Goal: Information Seeking & Learning: Learn about a topic

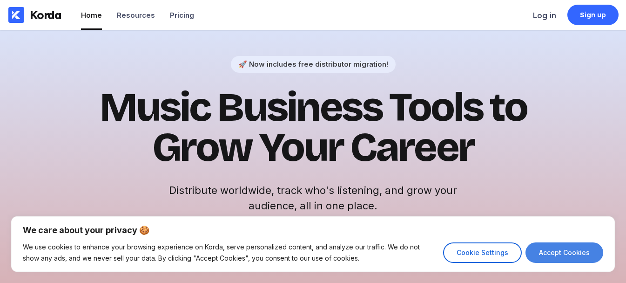
click at [575, 248] on button "Accept Cookies" at bounding box center [565, 252] width 78 height 20
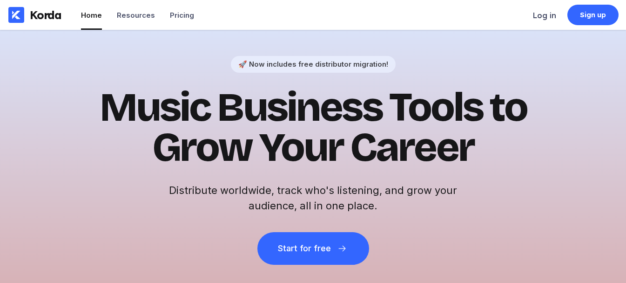
checkbox input "true"
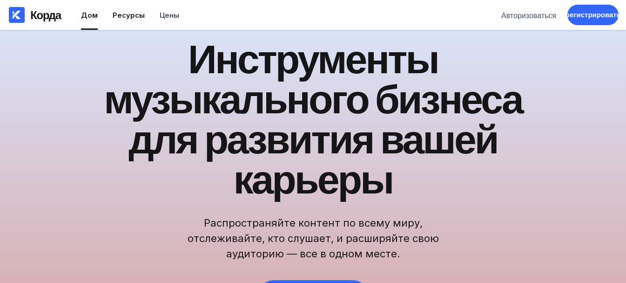
click at [123, 14] on font "Ресурсы" at bounding box center [129, 15] width 32 height 9
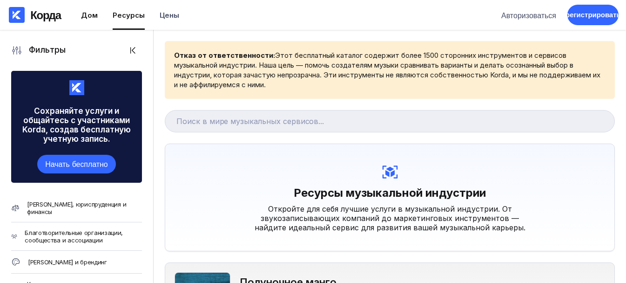
click at [87, 16] on font "Дом" at bounding box center [89, 15] width 17 height 9
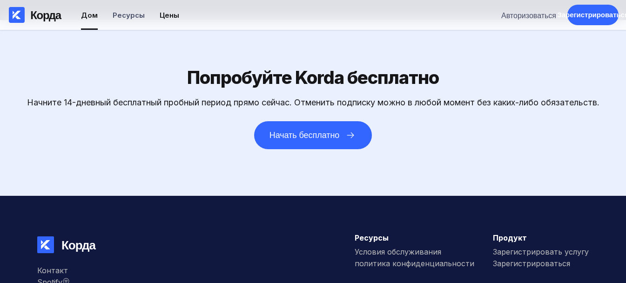
scroll to position [2445, 0]
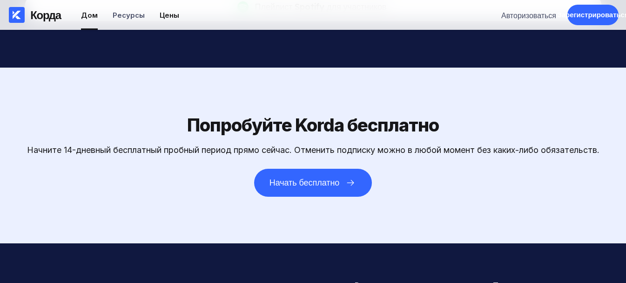
click at [165, 14] on font "Цены" at bounding box center [170, 15] width 20 height 9
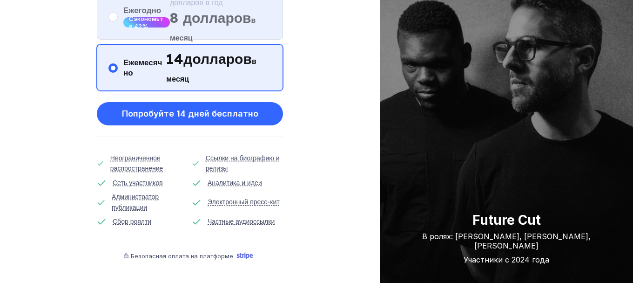
scroll to position [129, 0]
